Goal: Information Seeking & Learning: Learn about a topic

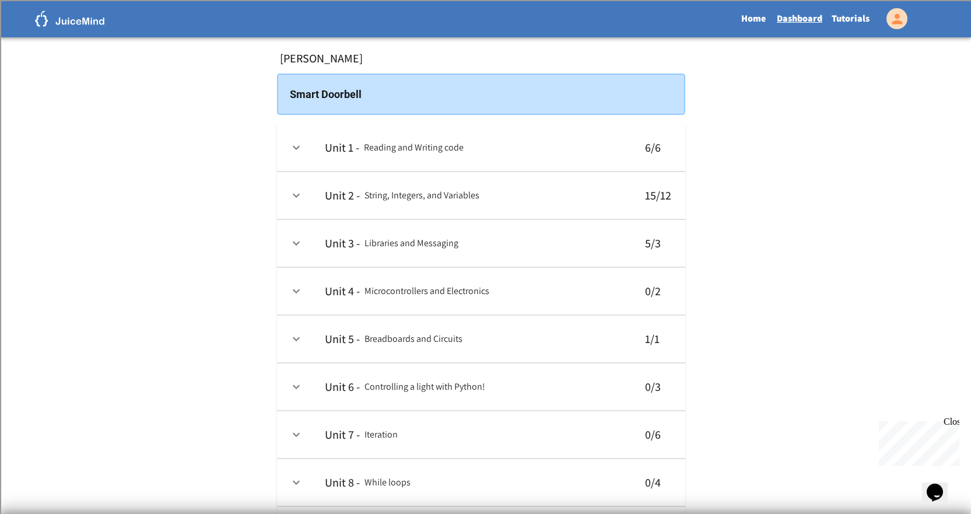
click at [307, 296] on td "collapsible table" at bounding box center [296, 291] width 38 height 47
click at [302, 293] on icon "expand row" at bounding box center [296, 291] width 14 height 14
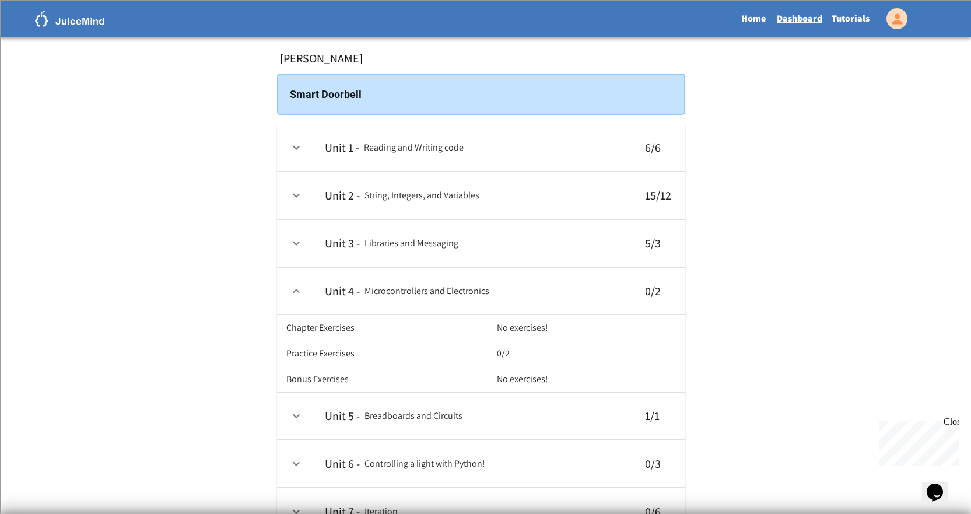
click at [290, 423] on icon "expand row" at bounding box center [296, 416] width 14 height 14
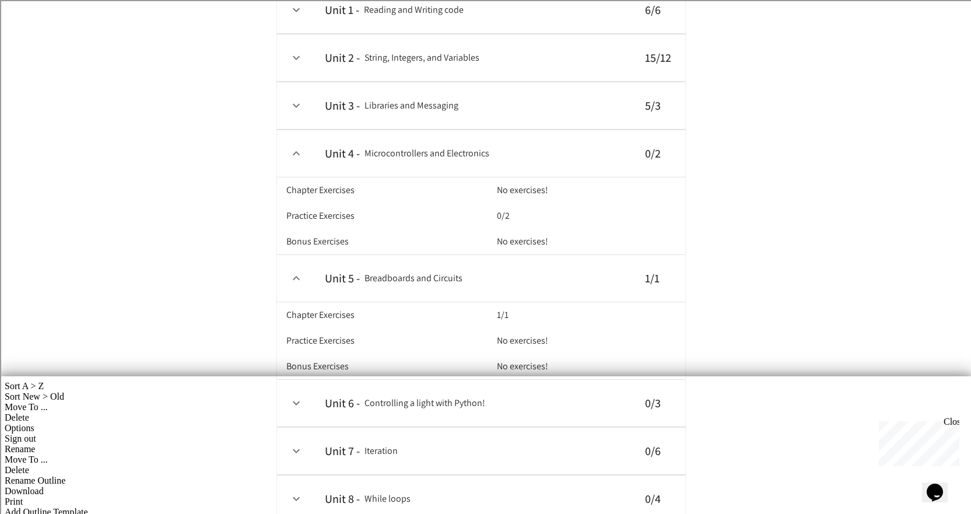
scroll to position [117, 0]
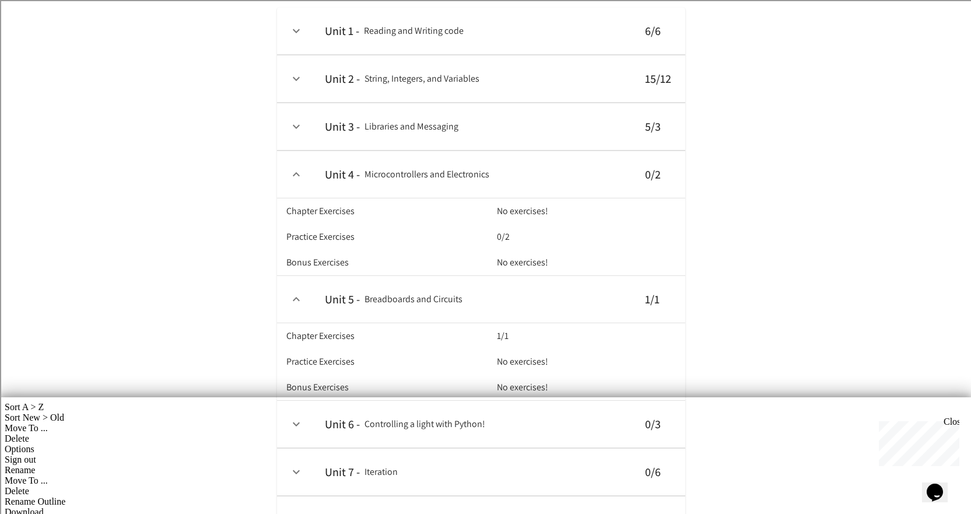
click at [301, 306] on icon "expand row" at bounding box center [296, 299] width 14 height 14
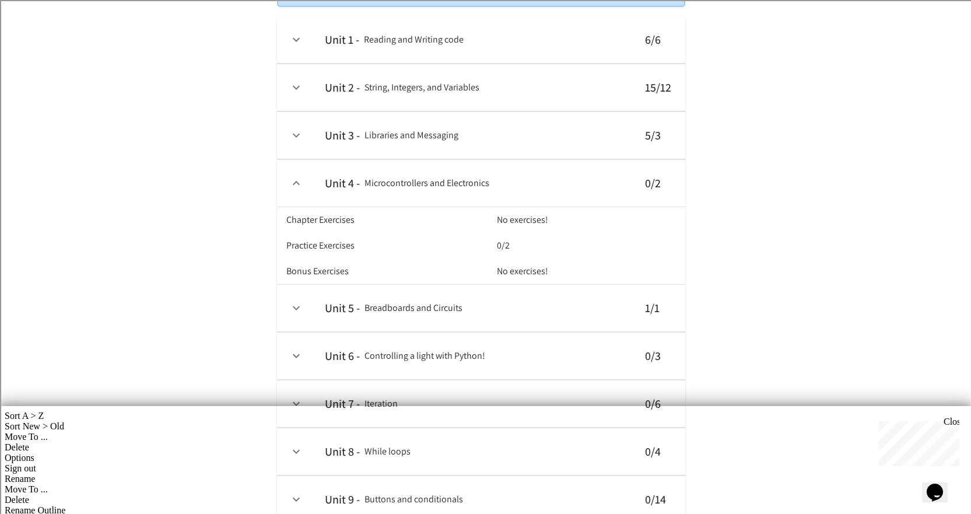
scroll to position [0, 0]
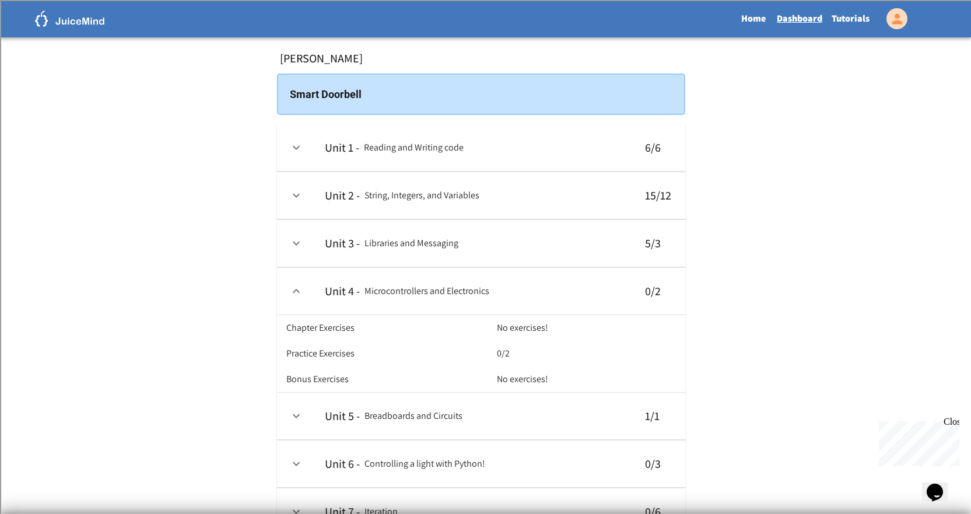
click at [865, 16] on link "Tutorials" at bounding box center [850, 18] width 47 height 27
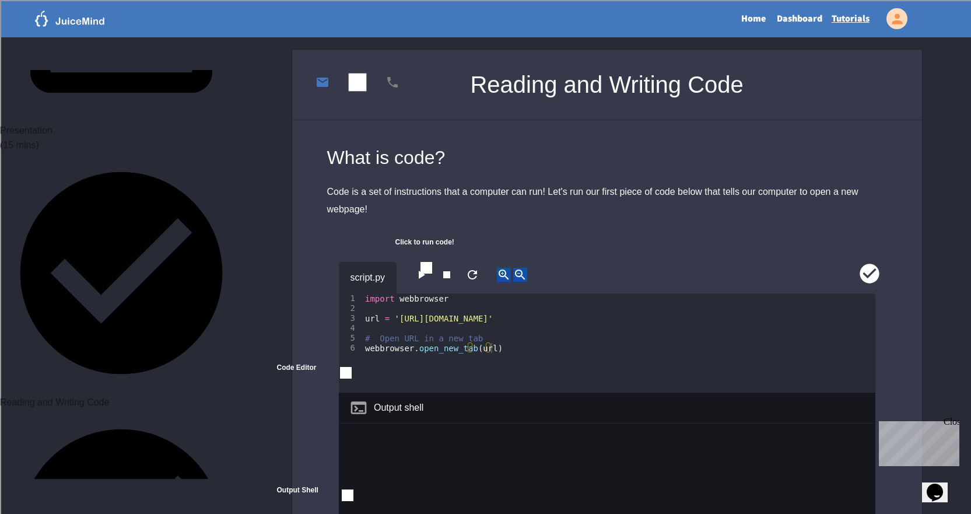
scroll to position [292, 0]
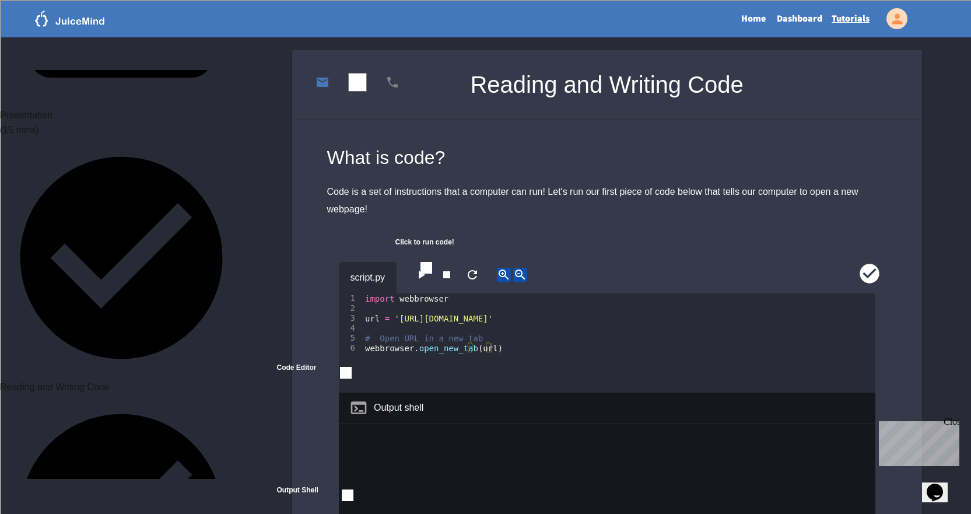
click at [781, 15] on link "Dashboard" at bounding box center [799, 18] width 55 height 27
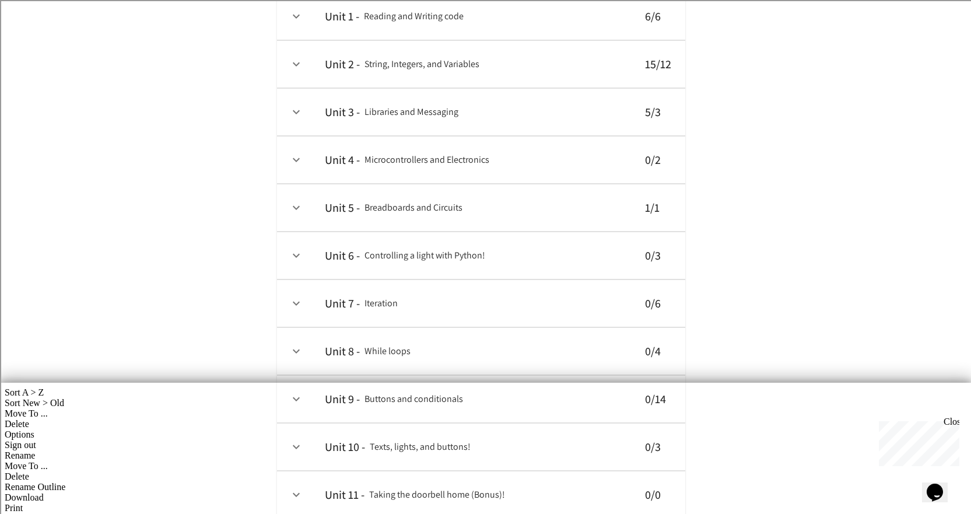
scroll to position [175, 0]
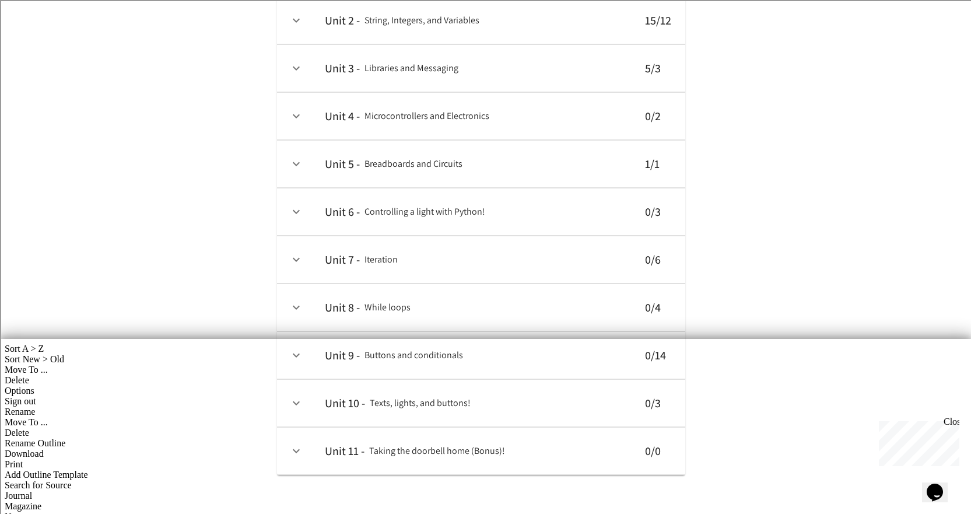
click at [321, 221] on th "Unit 6 - Controlling a light with Python!" at bounding box center [472, 211] width 315 height 47
click at [294, 219] on button "expand row" at bounding box center [296, 212] width 20 height 20
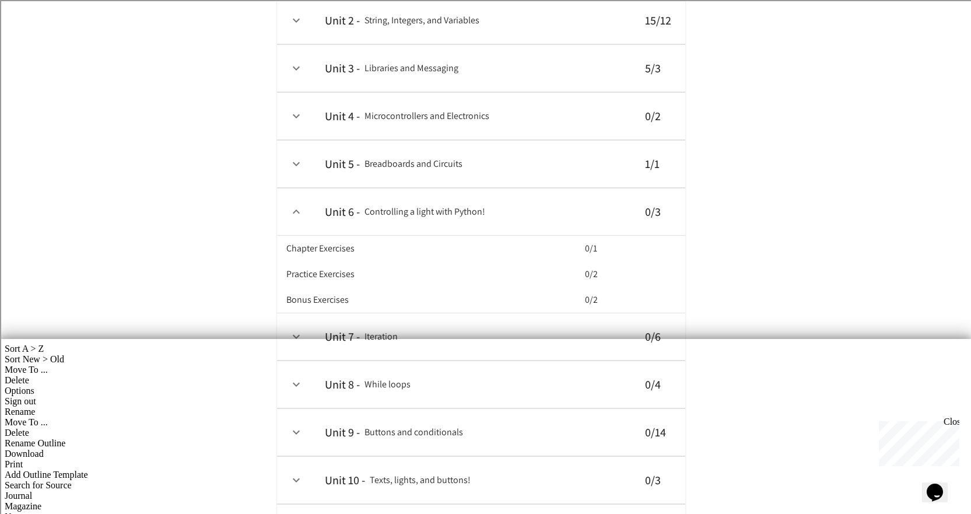
click at [294, 214] on icon "expand row" at bounding box center [296, 212] width 14 height 14
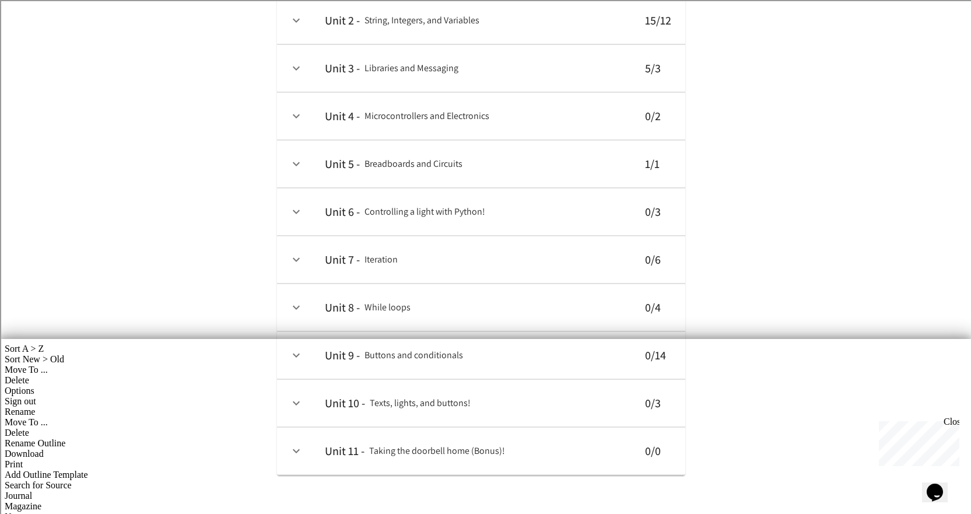
click at [299, 253] on icon "expand row" at bounding box center [296, 259] width 14 height 14
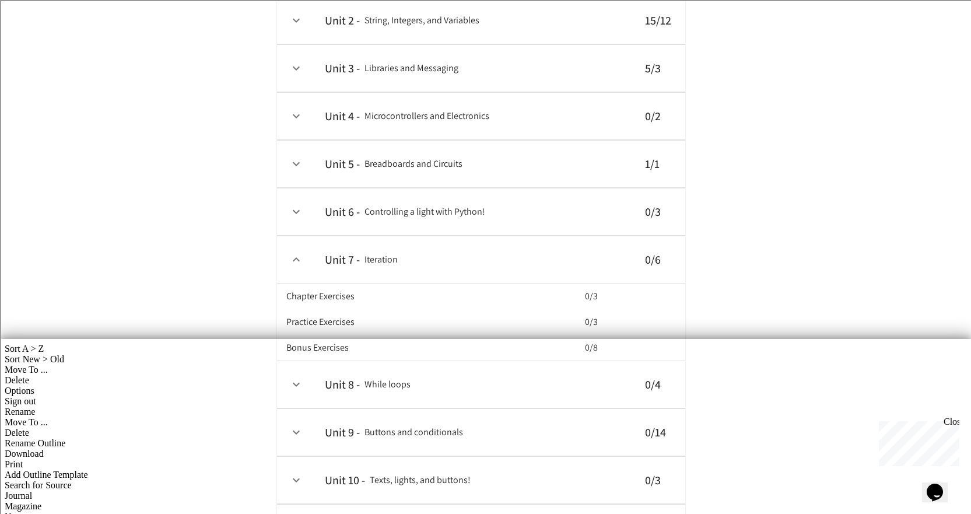
click at [293, 264] on icon "expand row" at bounding box center [296, 259] width 14 height 14
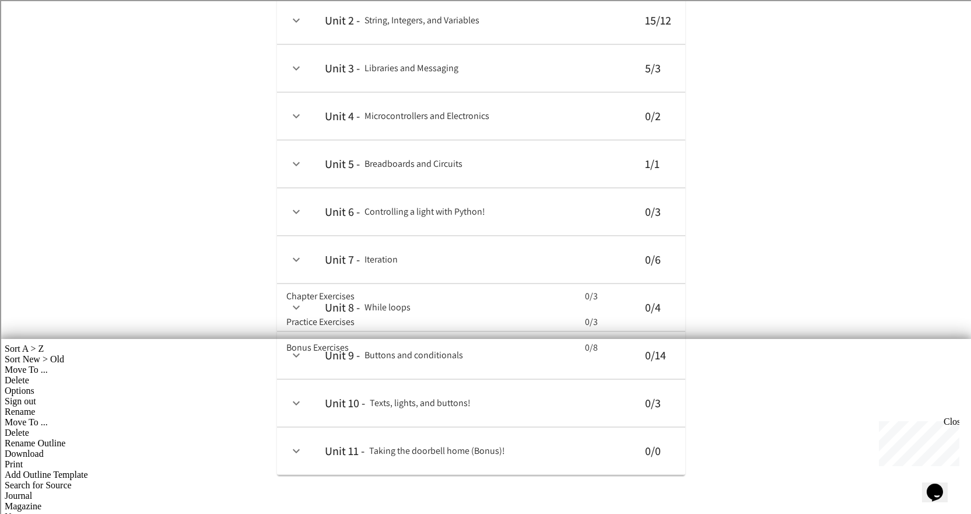
click at [293, 286] on td "collapsible table" at bounding box center [296, 307] width 38 height 47
click at [293, 307] on icon "expand row" at bounding box center [296, 307] width 14 height 14
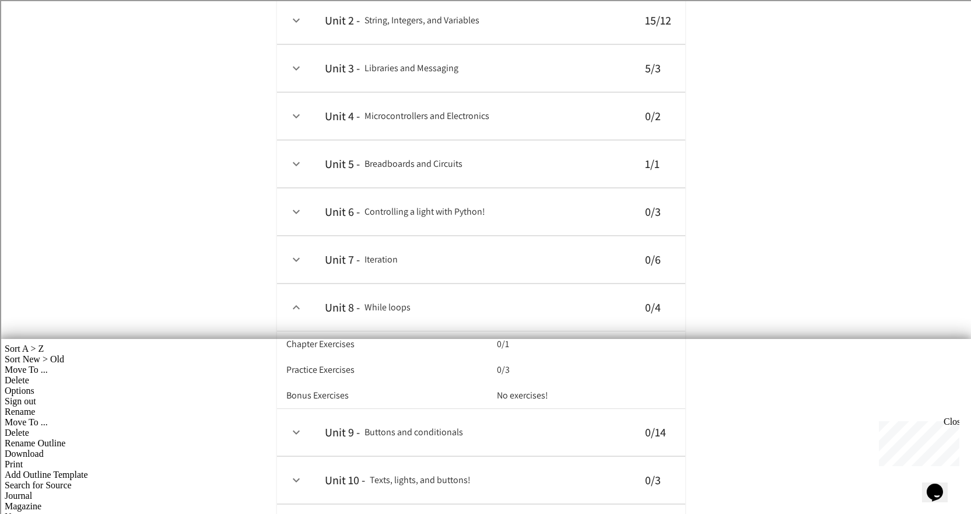
click at [293, 307] on icon "expand row" at bounding box center [296, 307] width 14 height 14
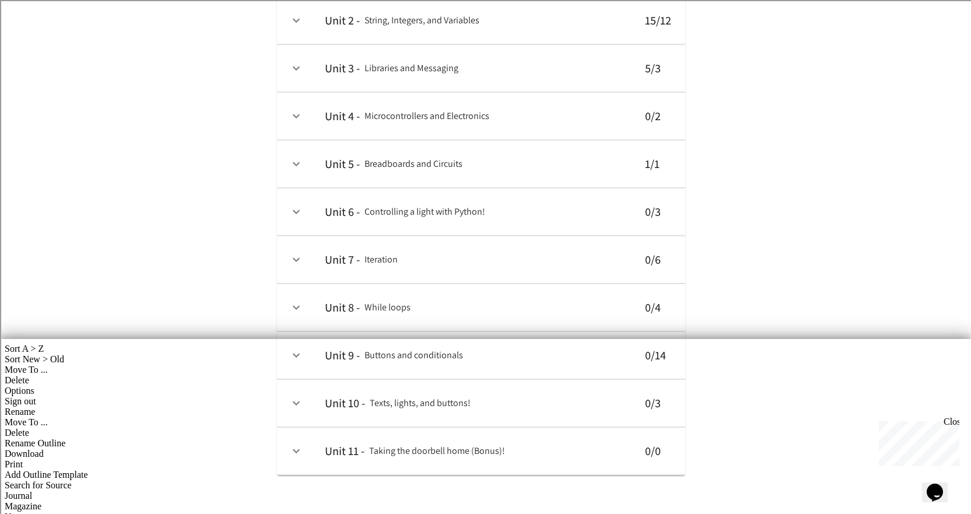
click at [290, 349] on icon "expand row" at bounding box center [296, 355] width 14 height 14
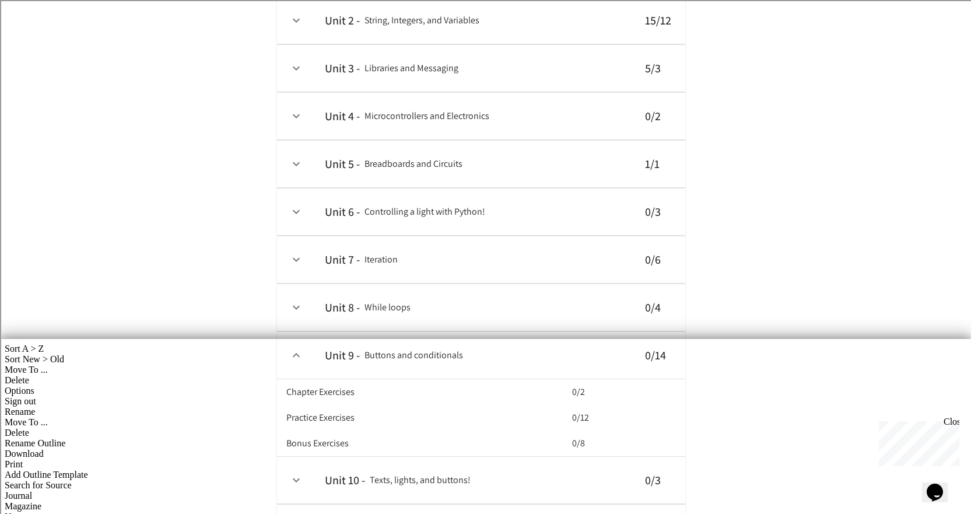
click at [294, 354] on icon "expand row" at bounding box center [296, 355] width 14 height 14
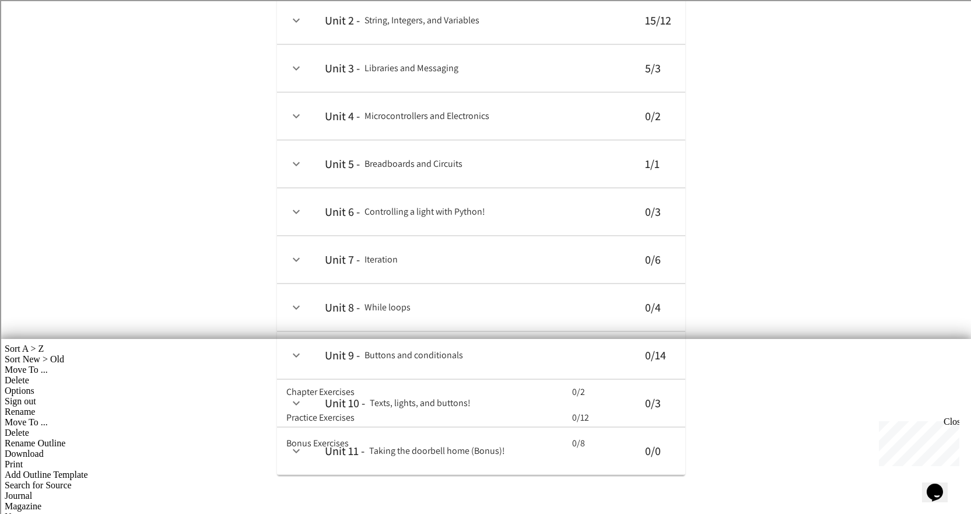
scroll to position [195, 0]
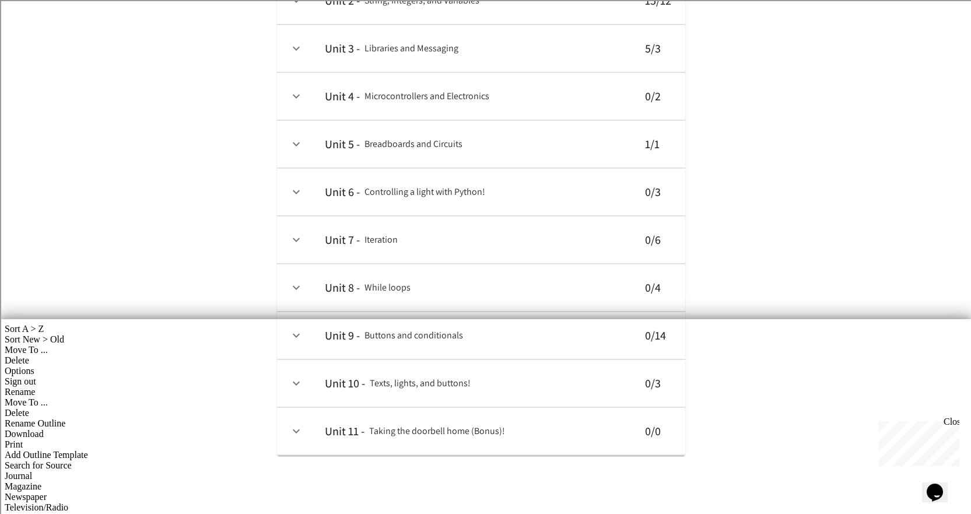
click at [302, 370] on td "collapsible table" at bounding box center [296, 383] width 38 height 47
click at [297, 388] on icon "expand row" at bounding box center [296, 383] width 14 height 14
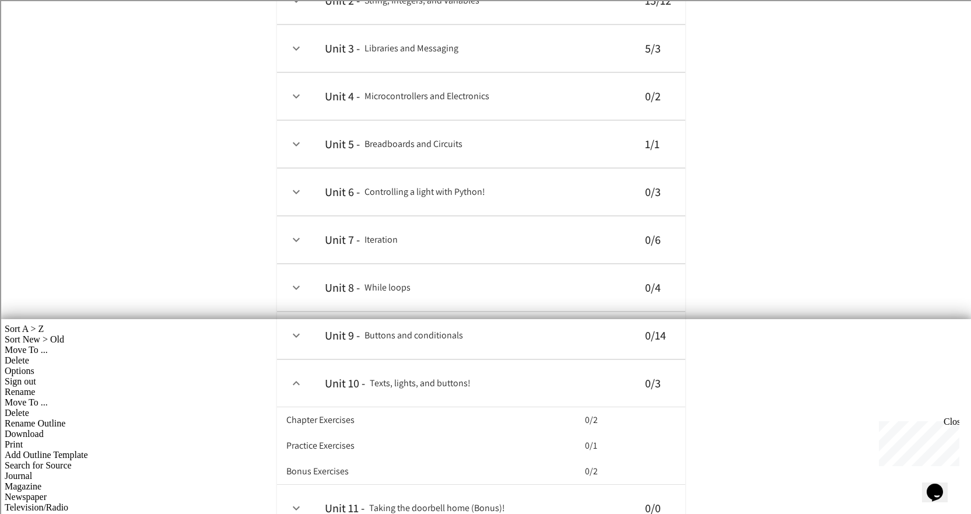
click at [297, 388] on icon "expand row" at bounding box center [296, 383] width 14 height 14
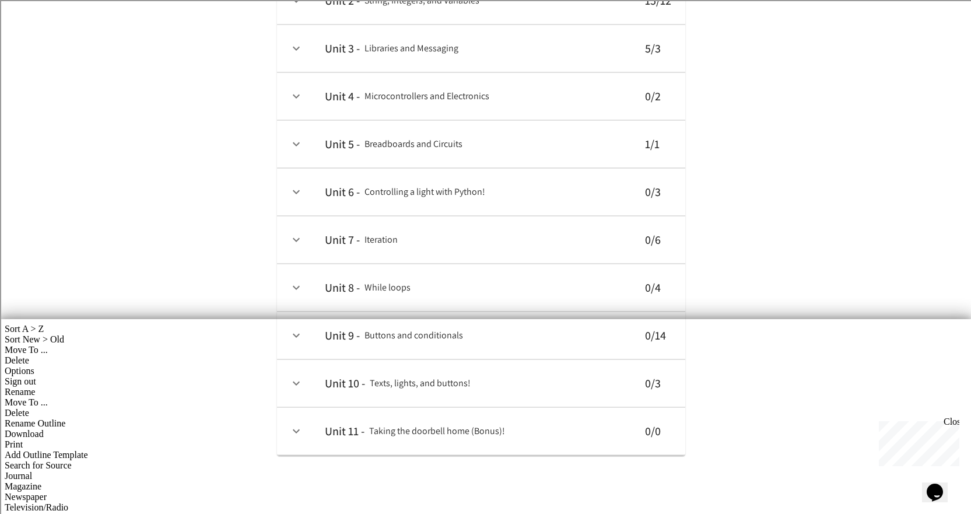
click at [296, 417] on td "collapsible table" at bounding box center [296, 431] width 38 height 47
click at [296, 423] on button "expand row" at bounding box center [296, 431] width 20 height 20
click at [296, 427] on icon "expand row" at bounding box center [296, 431] width 14 height 14
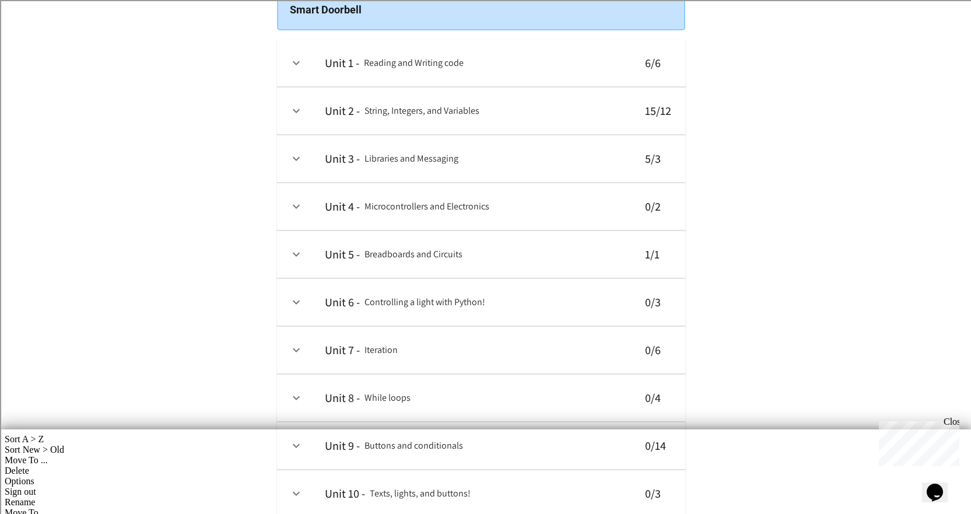
scroll to position [0, 0]
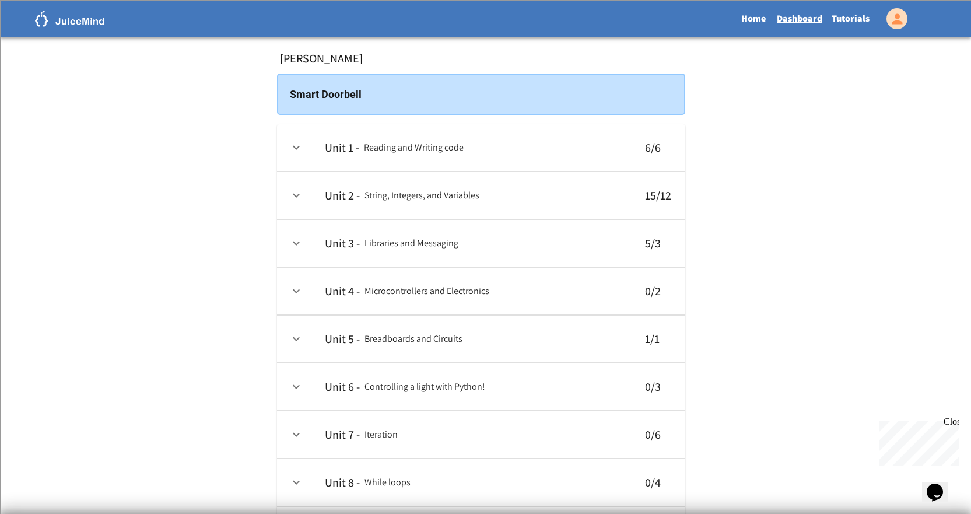
click at [953, 417] on div "Close" at bounding box center [951, 423] width 15 height 15
click at [840, 27] on link "Tutorials" at bounding box center [850, 18] width 47 height 27
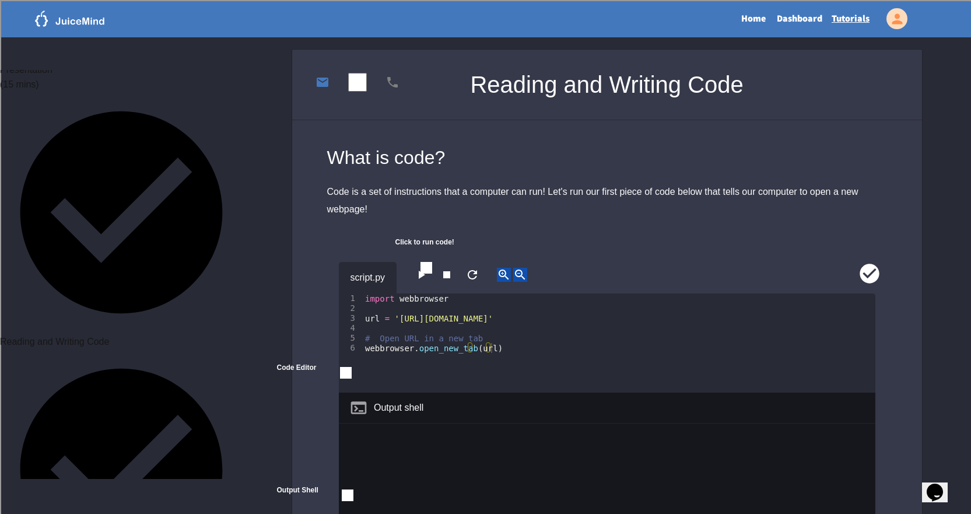
scroll to position [350, 0]
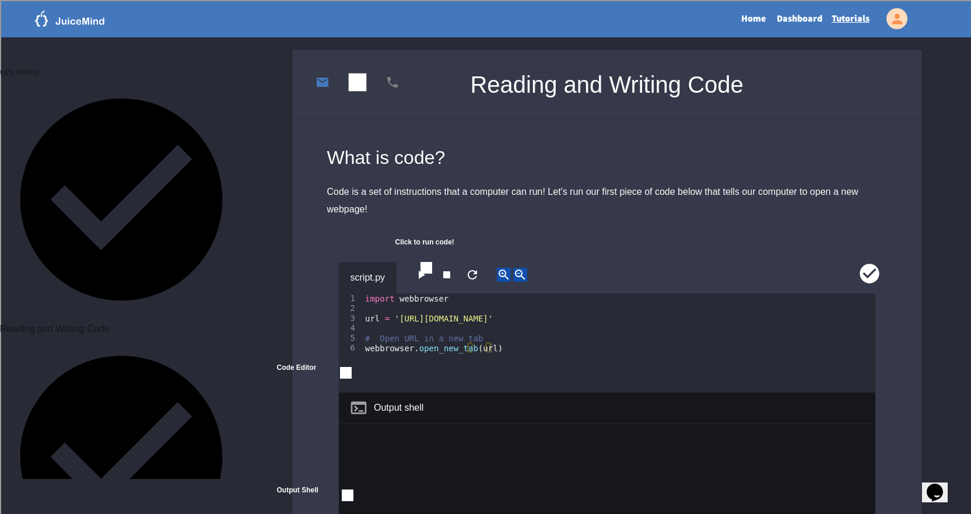
click at [187, 202] on div "Unit 1: Reading and Writing code ( 60 mins) Presentation (15 mins) Reading and …" at bounding box center [121, 274] width 243 height 409
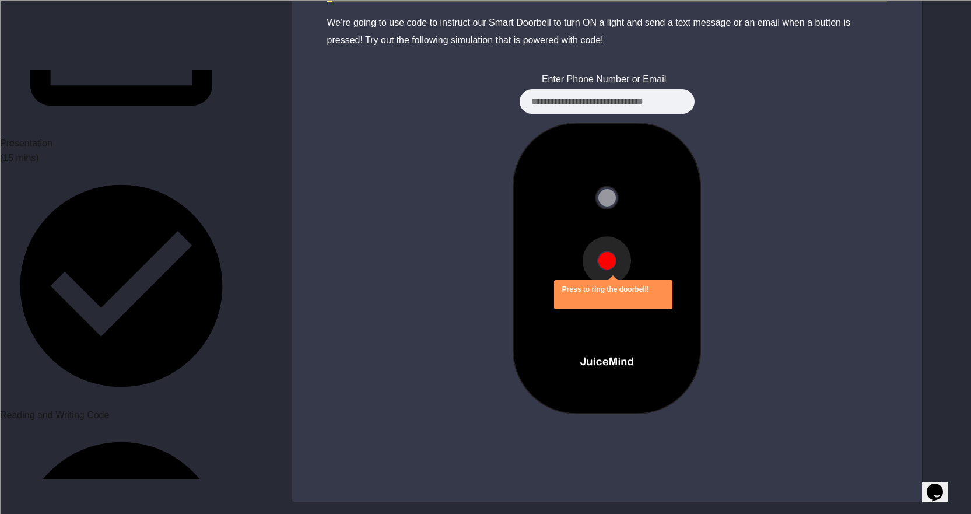
scroll to position [234, 0]
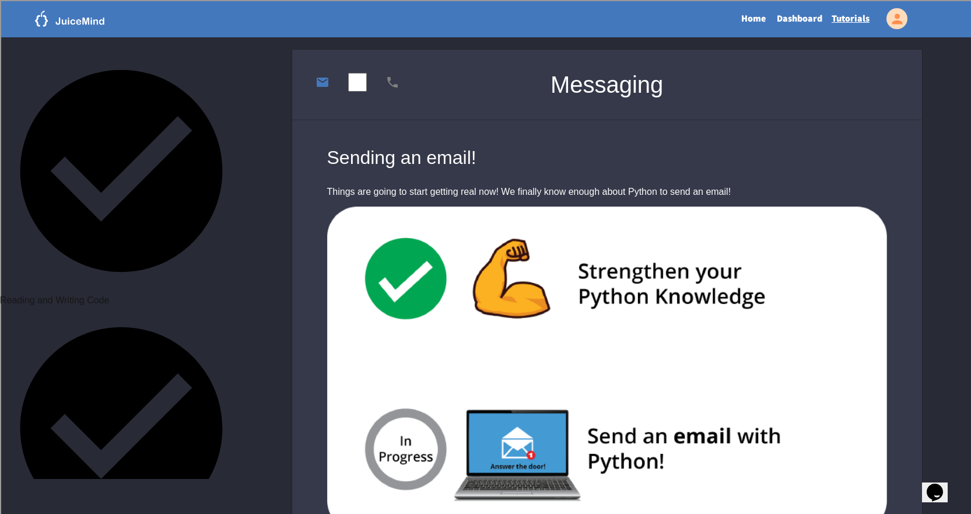
scroll to position [422, 0]
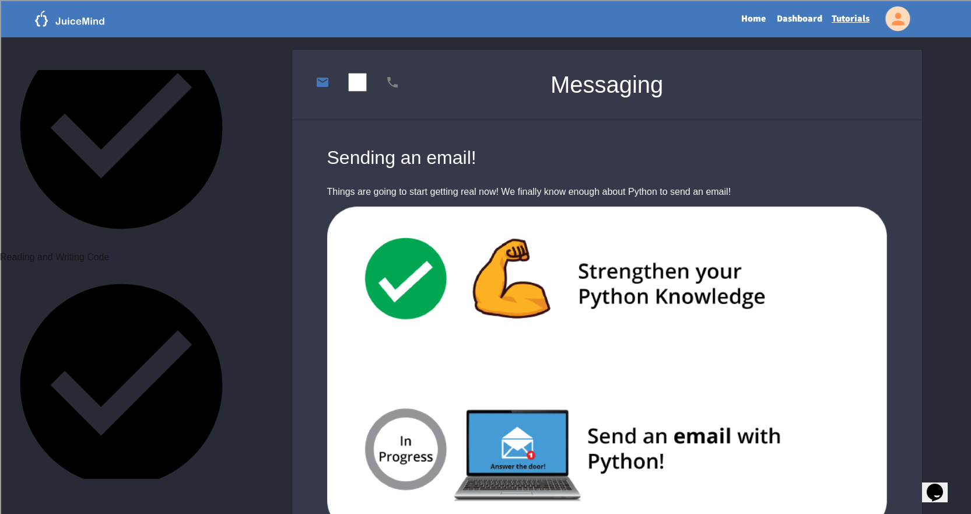
click at [802, 20] on link "Dashboard" at bounding box center [799, 18] width 55 height 27
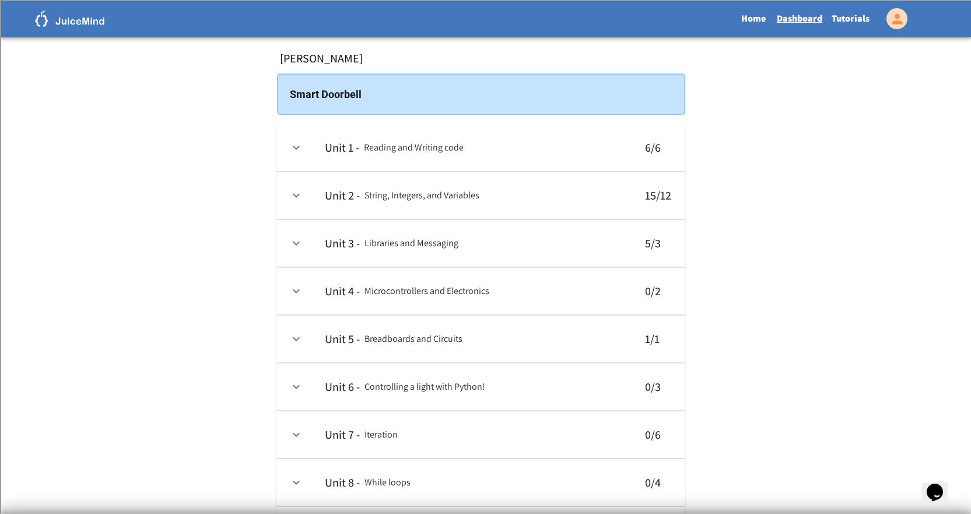
click at [290, 299] on button "expand row" at bounding box center [296, 291] width 20 height 20
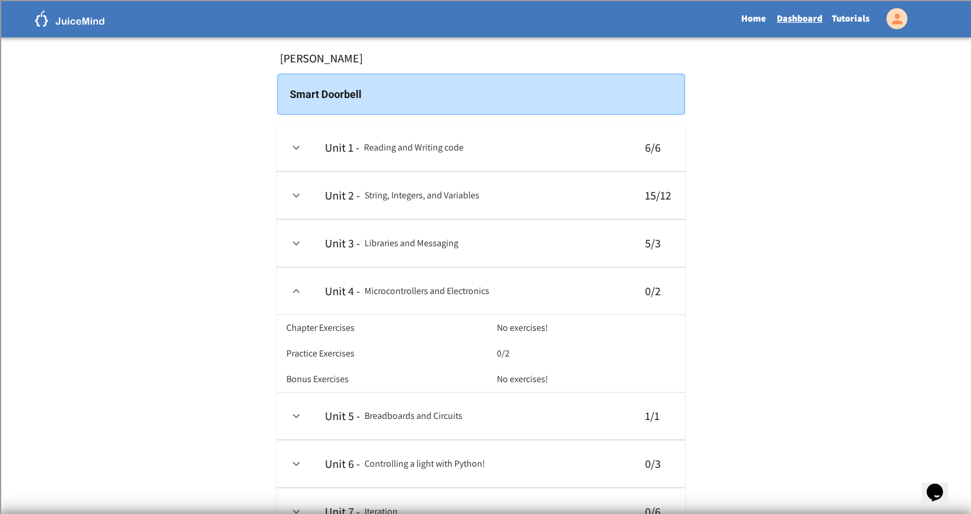
click at [848, 22] on link "Tutorials" at bounding box center [850, 18] width 47 height 27
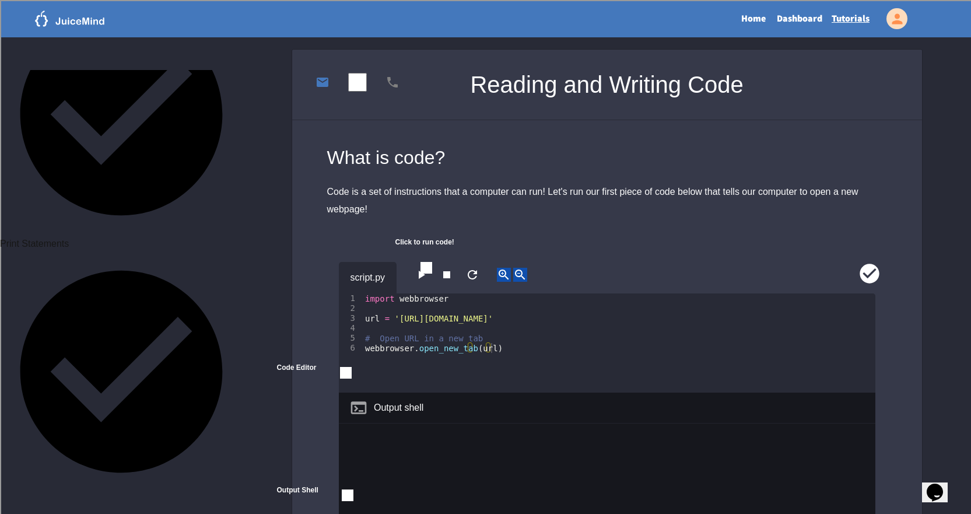
scroll to position [341, 0]
